Goal: Communication & Community: Answer question/provide support

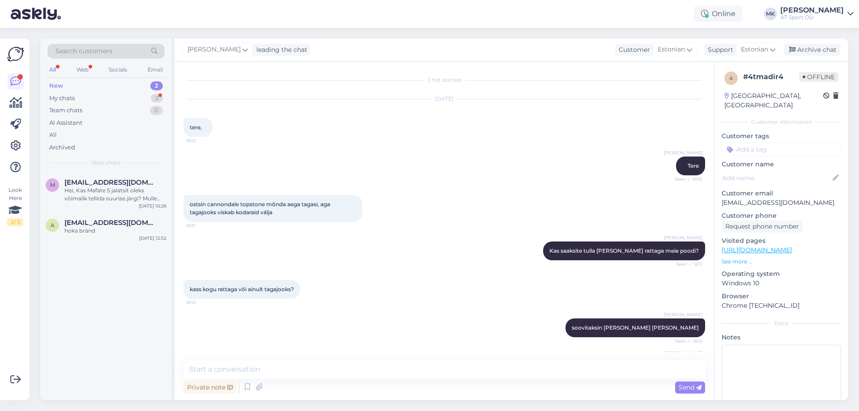
scroll to position [512, 0]
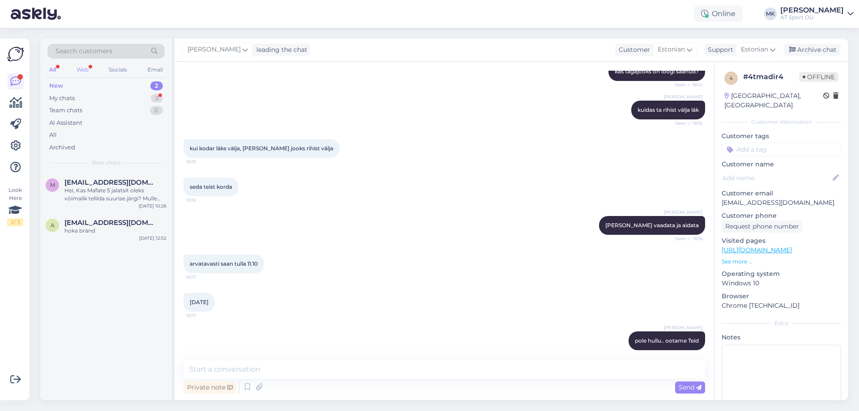
click at [85, 67] on div "Web" at bounding box center [83, 70] width 16 height 12
click at [54, 85] on div "New" at bounding box center [56, 85] width 14 height 9
click at [51, 66] on div "All" at bounding box center [52, 70] width 10 height 12
click at [56, 98] on div "My chats" at bounding box center [62, 98] width 26 height 9
click at [157, 83] on div "2" at bounding box center [157, 85] width 12 height 9
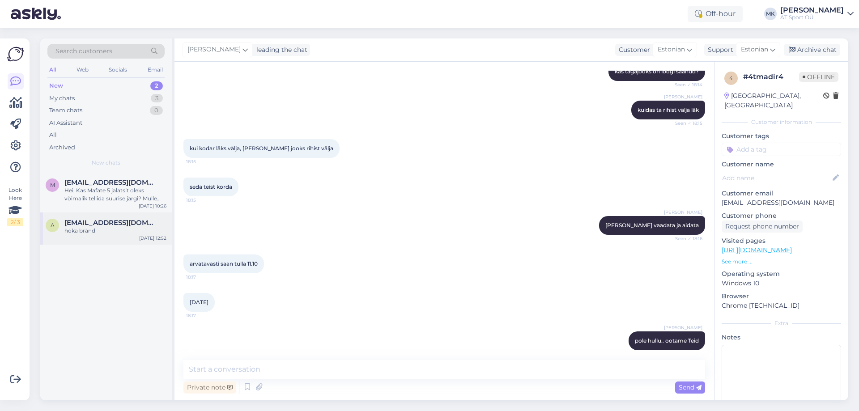
click at [82, 223] on span "[EMAIL_ADDRESS][DOMAIN_NAME]" at bounding box center [110, 223] width 93 height 8
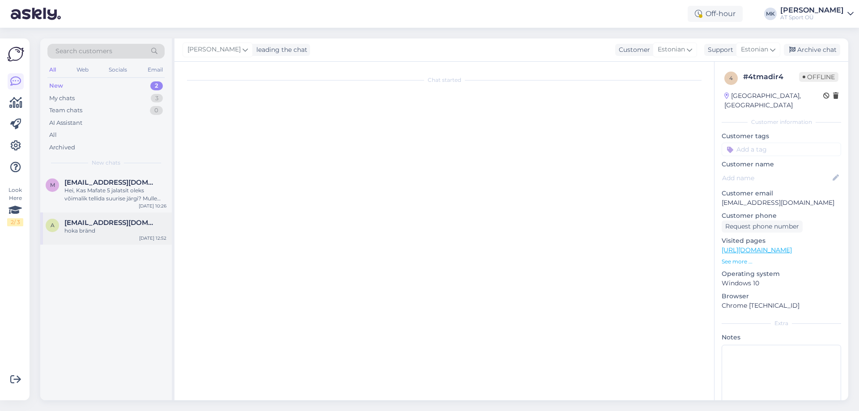
scroll to position [0, 0]
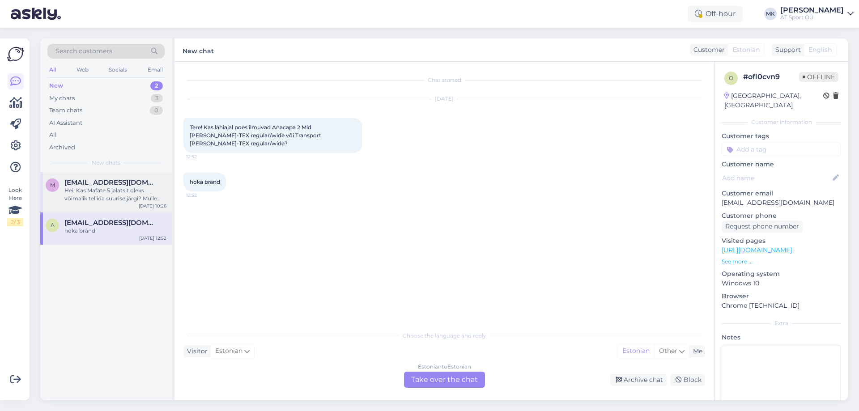
click at [88, 187] on div "Hei, Kas Mafate 5 jalatsit oleks võimalik tellida suurise järgi? Mulle sobib 46…" at bounding box center [115, 195] width 102 height 16
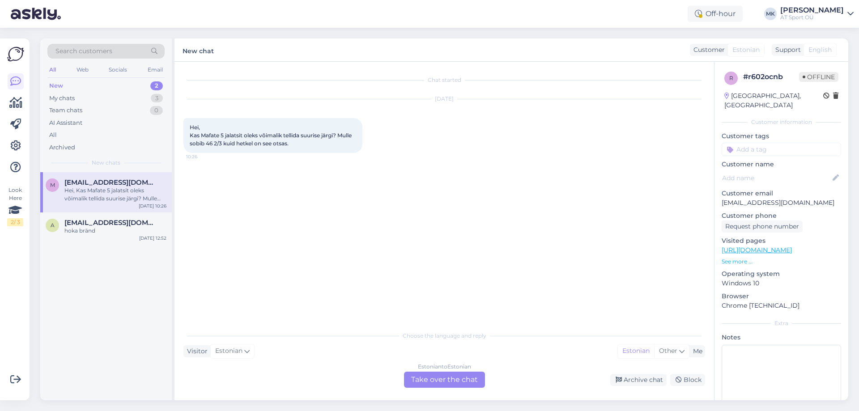
click at [56, 83] on div "New" at bounding box center [56, 85] width 14 height 9
click at [60, 97] on div "My chats" at bounding box center [62, 98] width 26 height 9
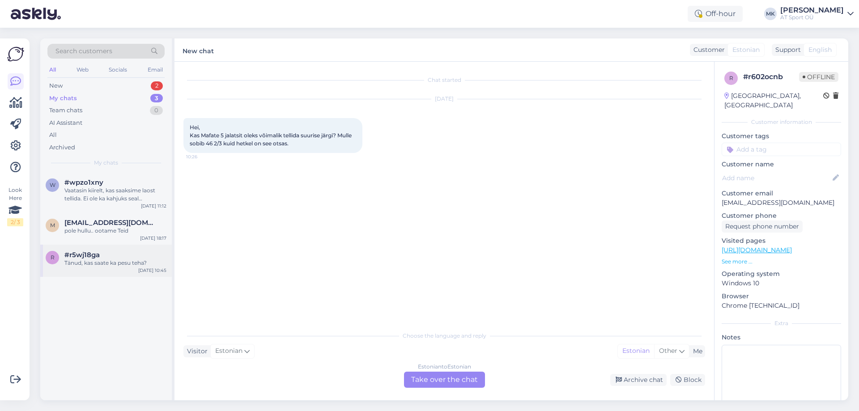
click at [72, 250] on span "#r5wj18ga" at bounding box center [81, 255] width 35 height 8
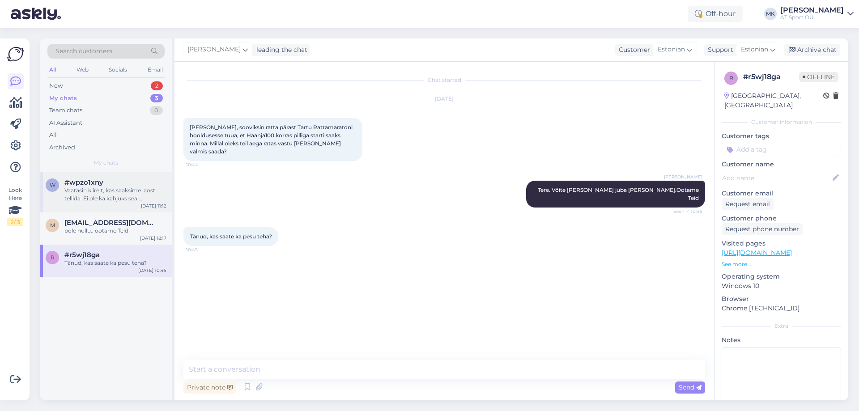
click at [108, 188] on div "Vaatasin kiirelt, kas saaksime laost tellida. Ei ole ka kahjuks seal saadavust …" at bounding box center [115, 195] width 102 height 16
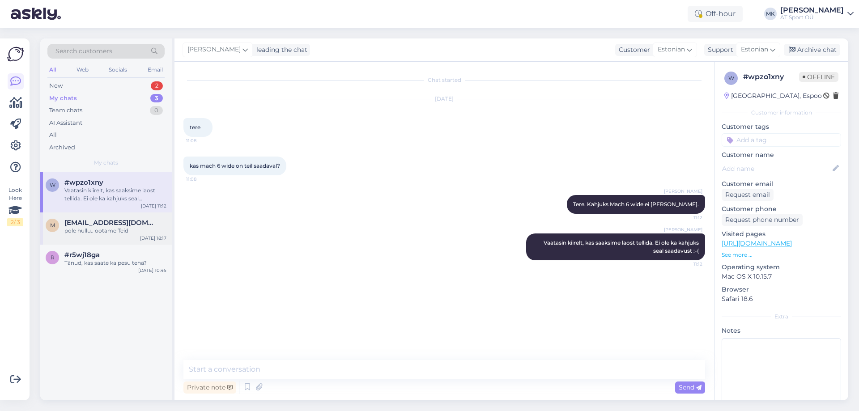
click at [98, 233] on div "pole hullu.. ootame Teid" at bounding box center [115, 231] width 102 height 8
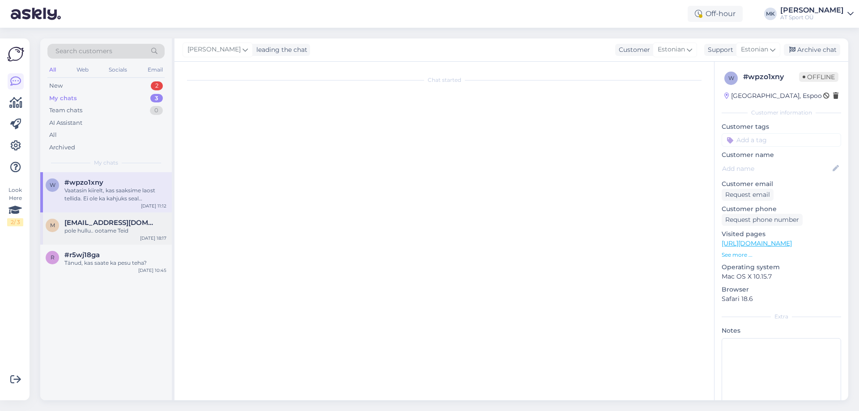
scroll to position [512, 0]
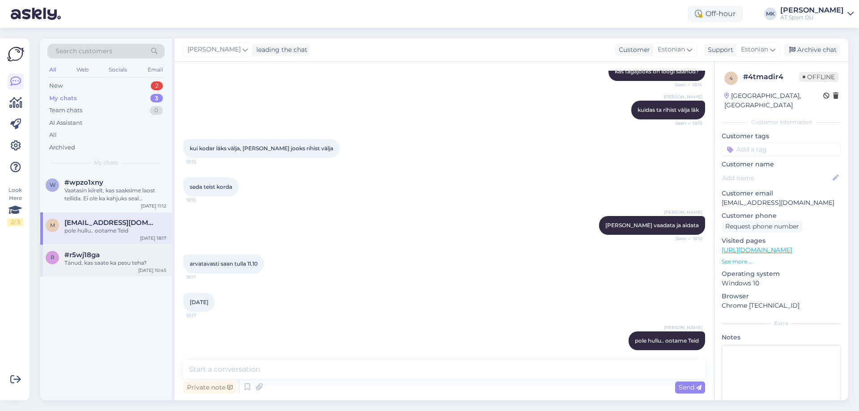
click at [101, 250] on div "#r5wj18ga" at bounding box center [115, 255] width 102 height 8
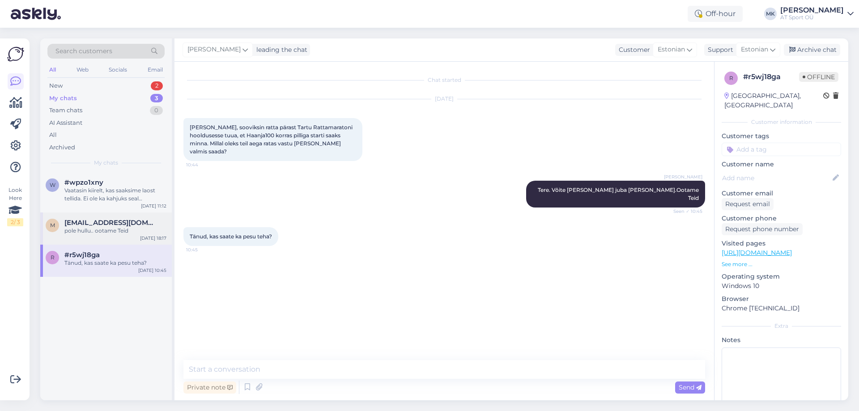
click at [108, 225] on span "[EMAIL_ADDRESS][DOMAIN_NAME]" at bounding box center [110, 223] width 93 height 8
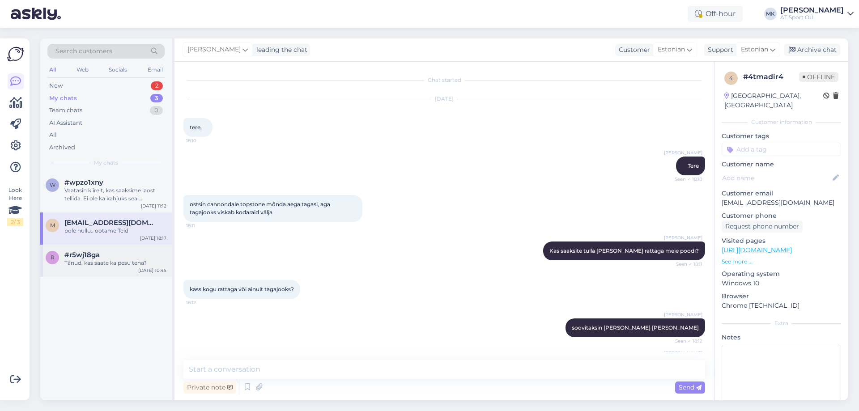
scroll to position [512, 0]
